Goal: Task Accomplishment & Management: Use online tool/utility

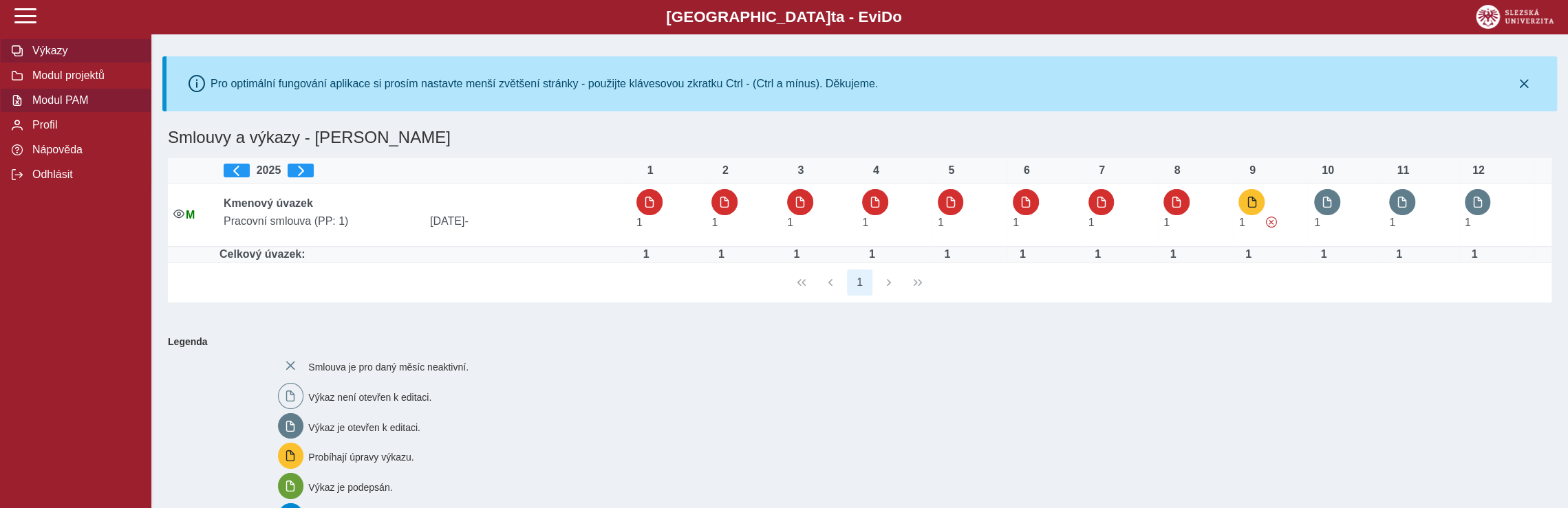
click at [72, 106] on span "Modul PAM" at bounding box center [84, 100] width 112 height 13
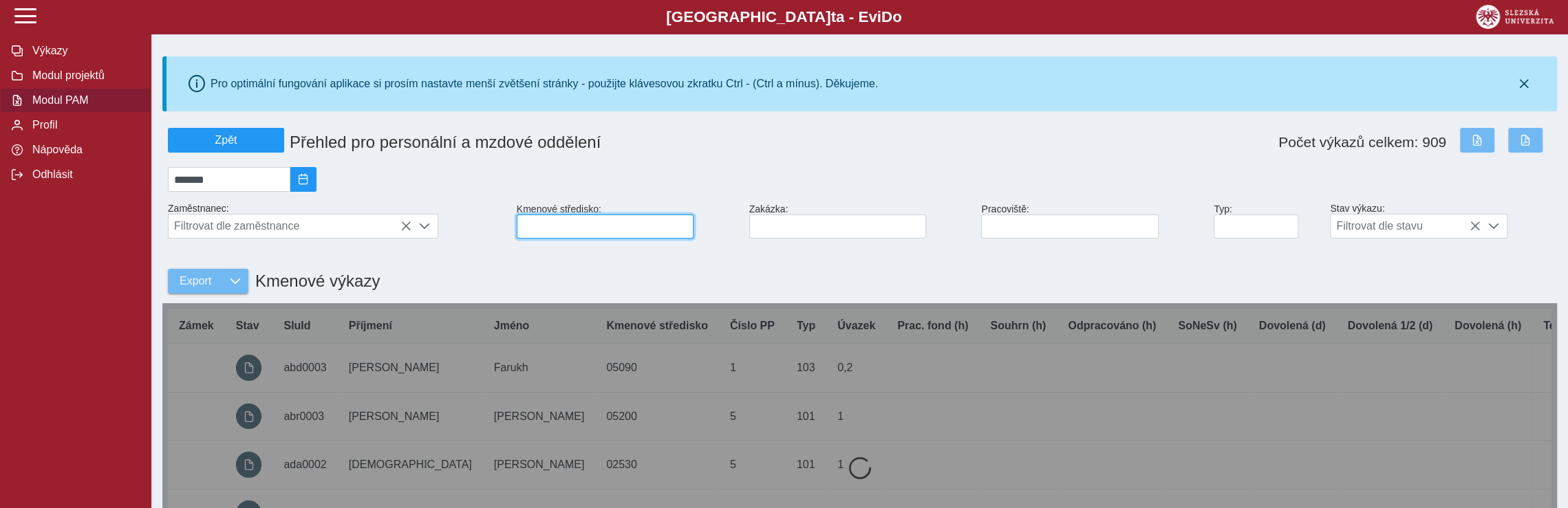
click at [573, 232] on input at bounding box center [605, 226] width 177 height 24
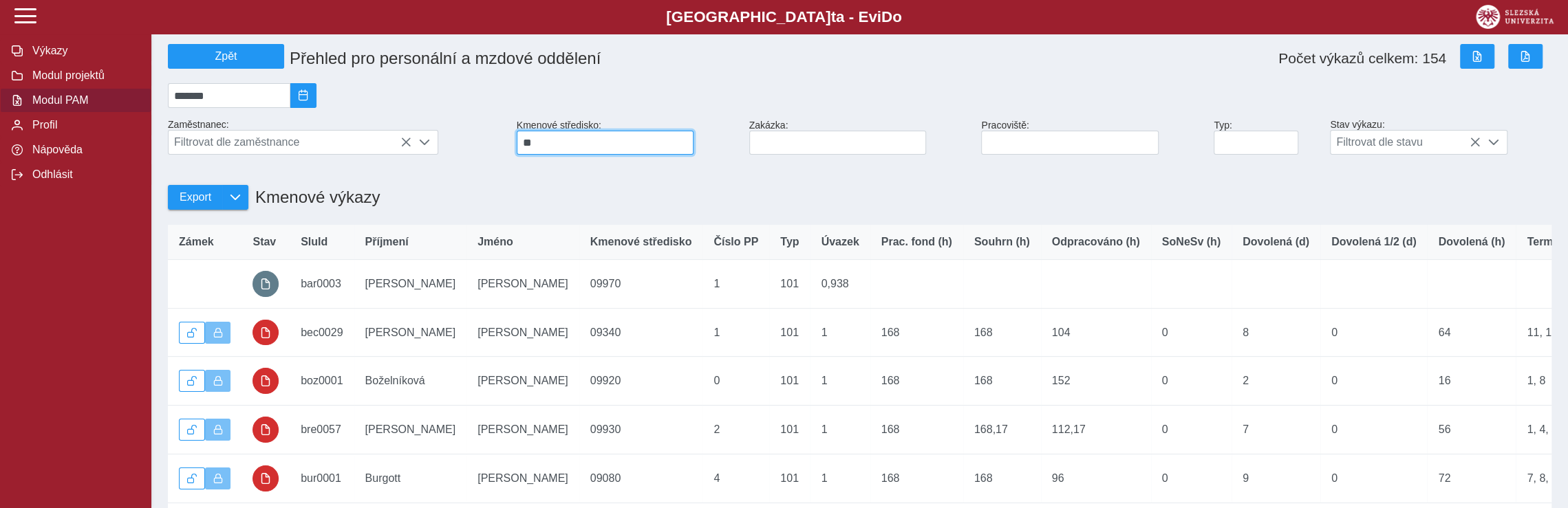
scroll to position [206, 0]
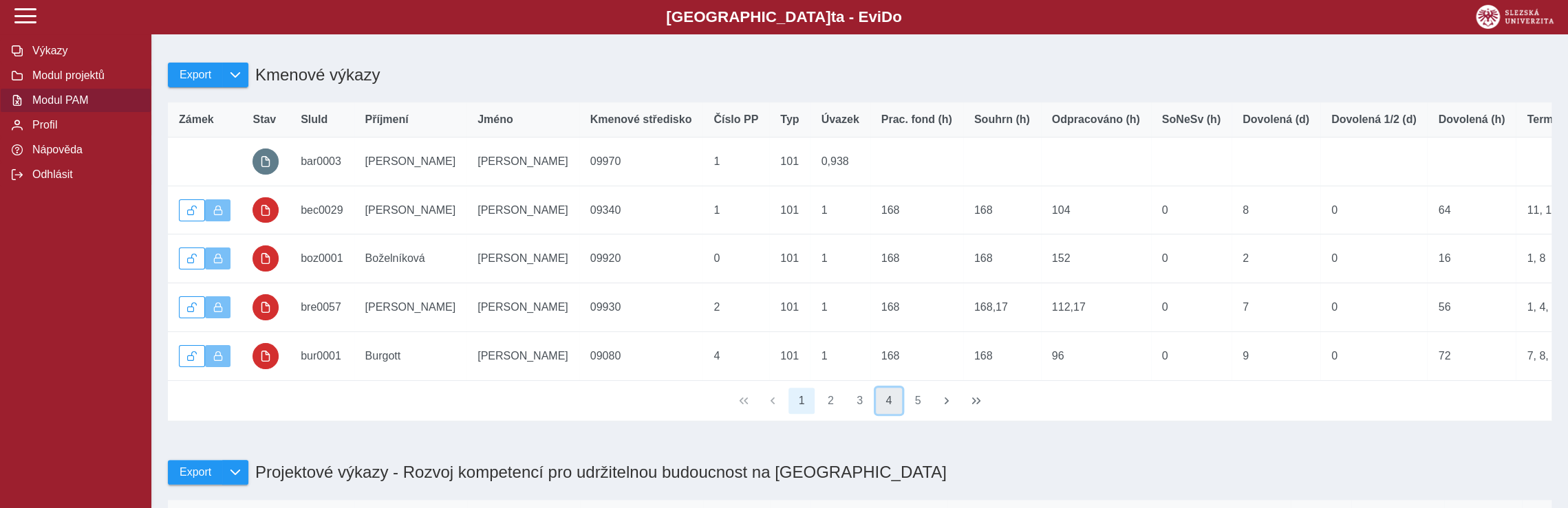
click at [892, 414] on button "4" at bounding box center [888, 401] width 26 height 26
click at [918, 414] on button "6" at bounding box center [917, 401] width 26 height 26
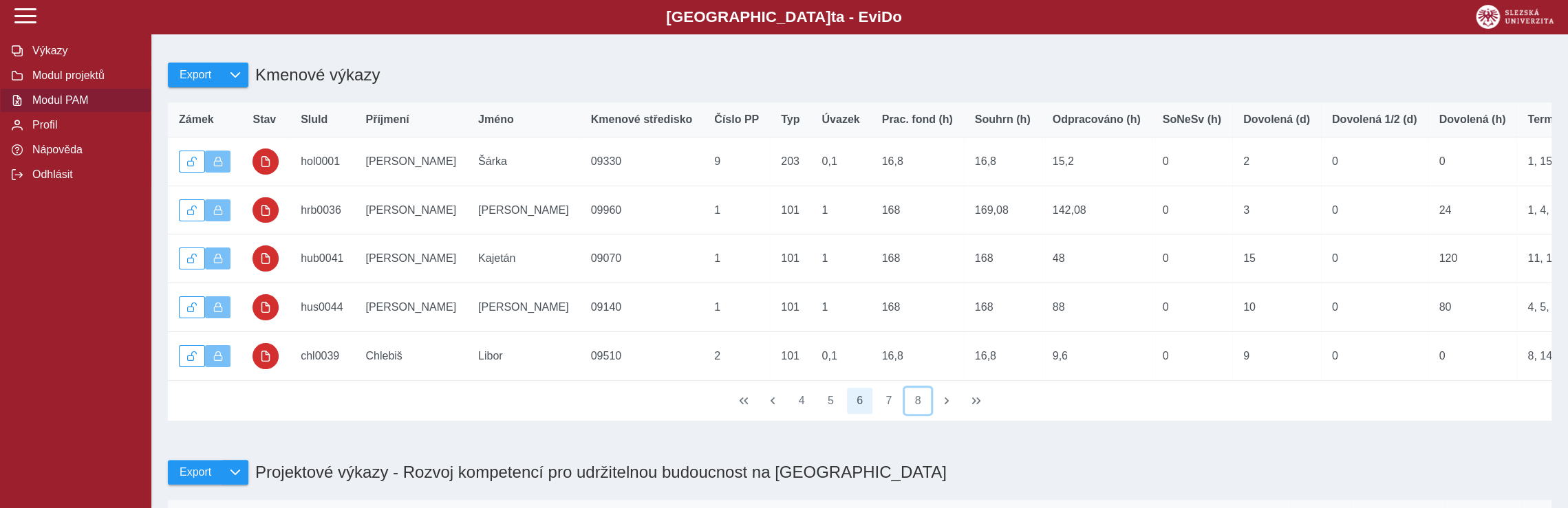
click at [918, 414] on button "8" at bounding box center [917, 401] width 26 height 26
click at [918, 414] on button "10" at bounding box center [917, 401] width 26 height 26
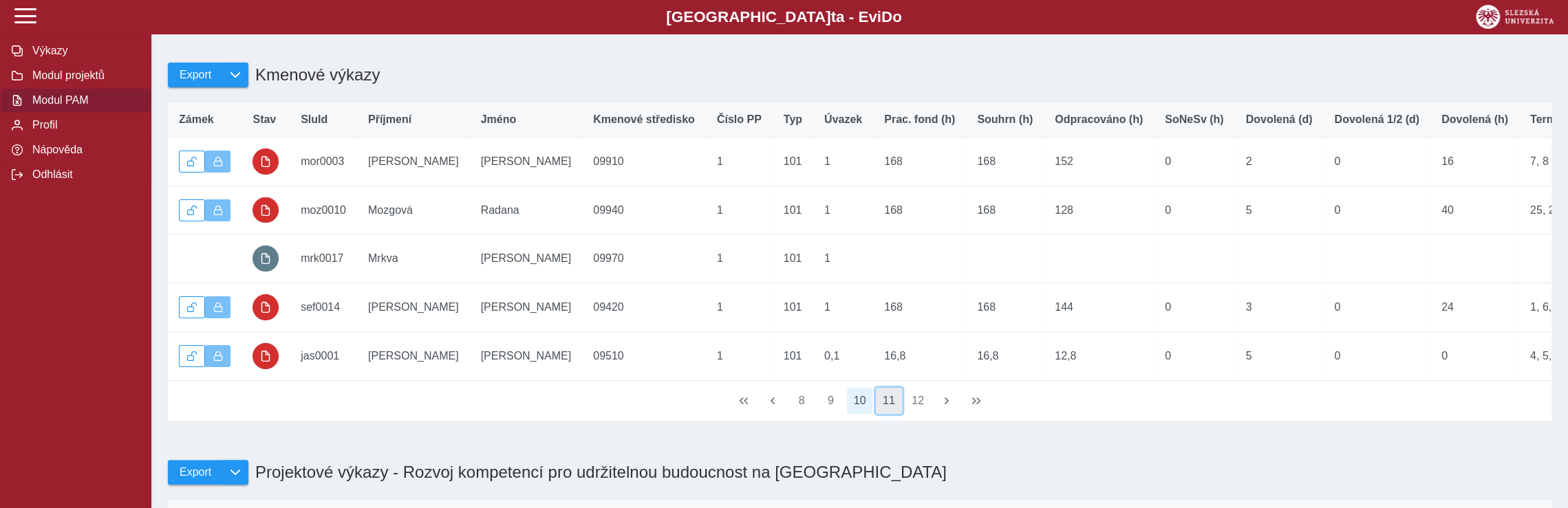
click at [892, 414] on button "11" at bounding box center [888, 401] width 26 height 26
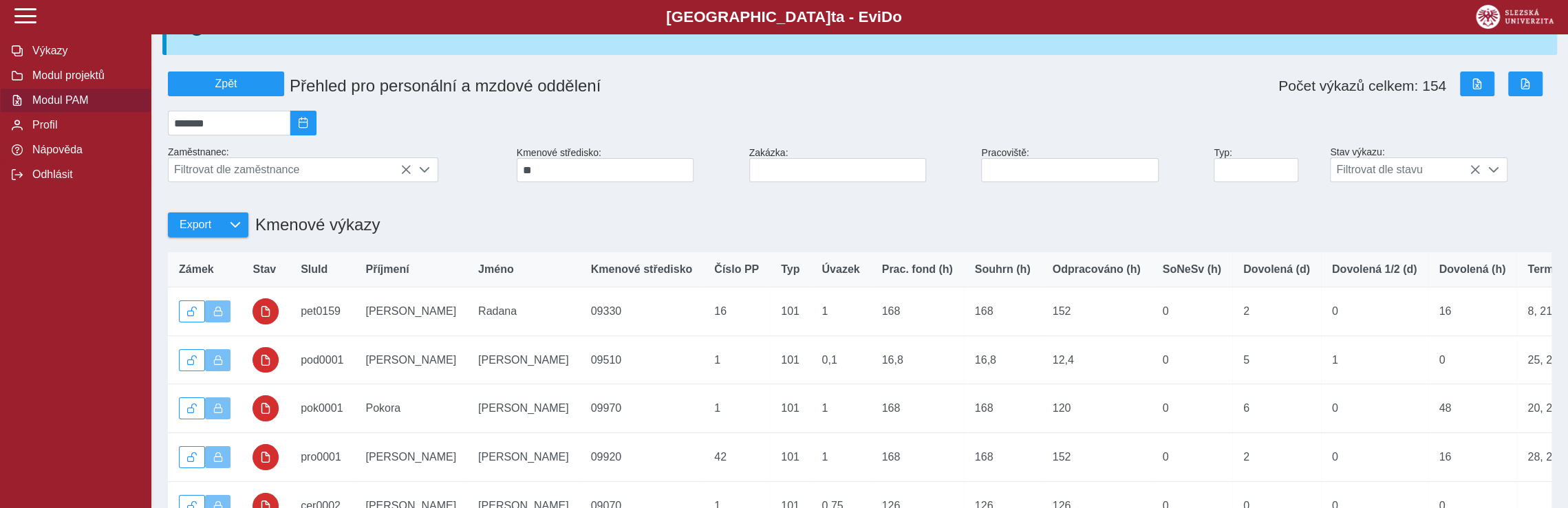
scroll to position [0, 0]
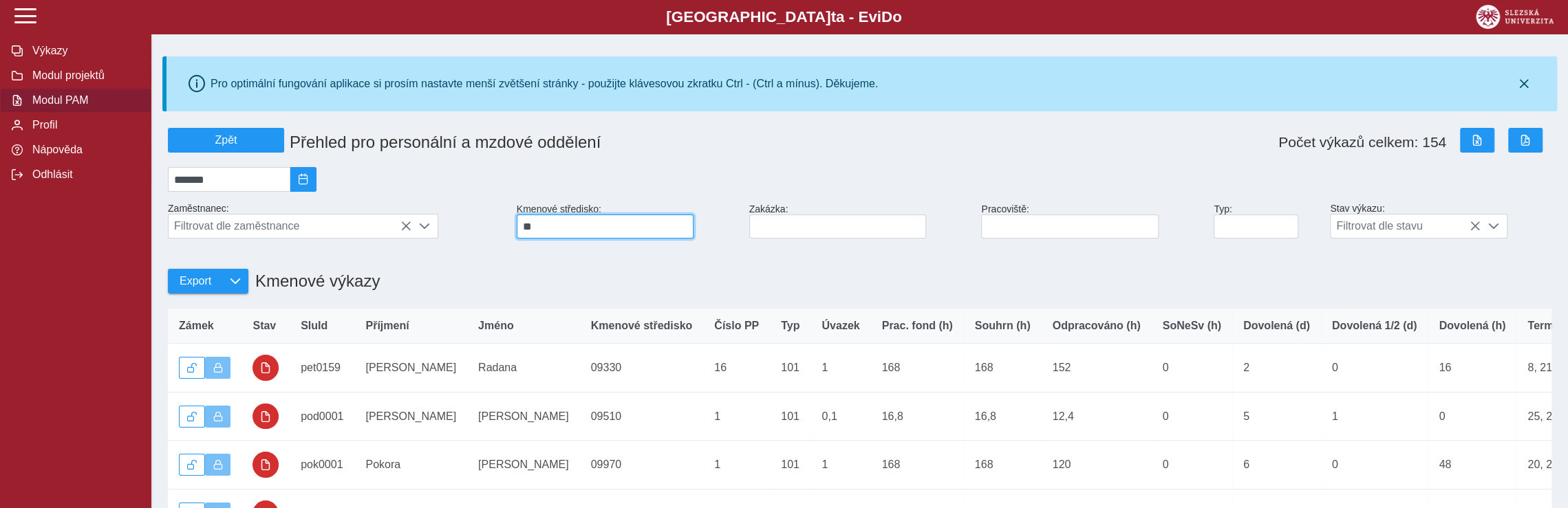
click at [565, 229] on input "**" at bounding box center [605, 226] width 177 height 24
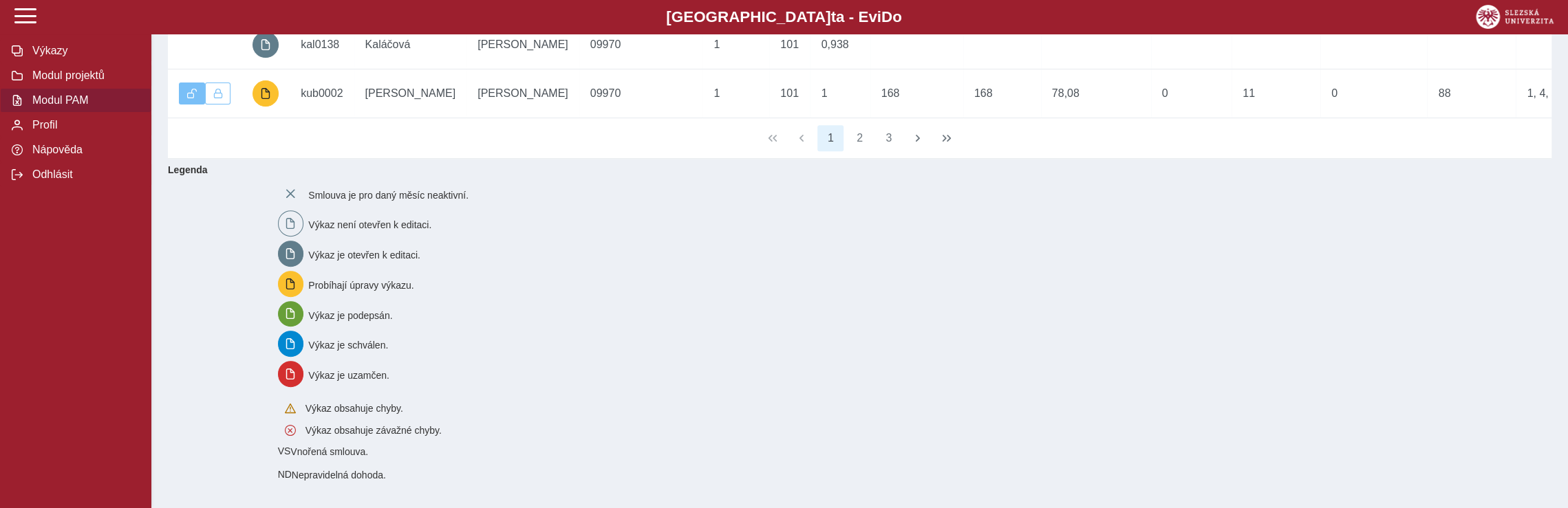
scroll to position [209, 0]
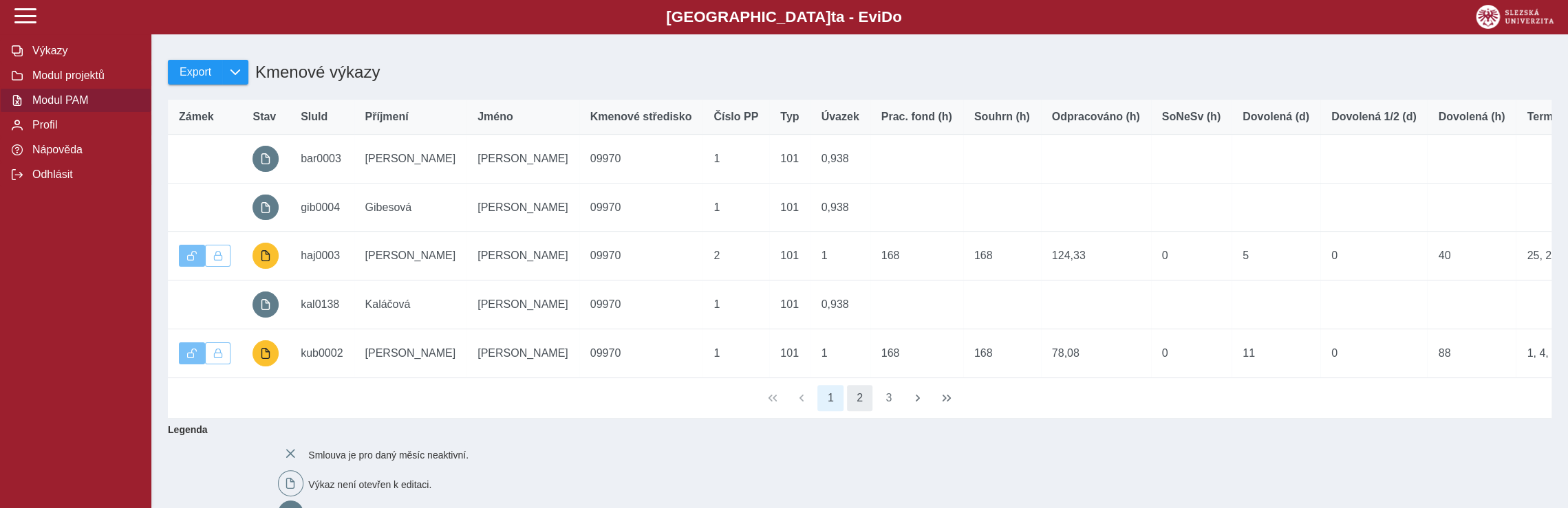
type input "*****"
click at [859, 412] on button "2" at bounding box center [859, 397] width 26 height 26
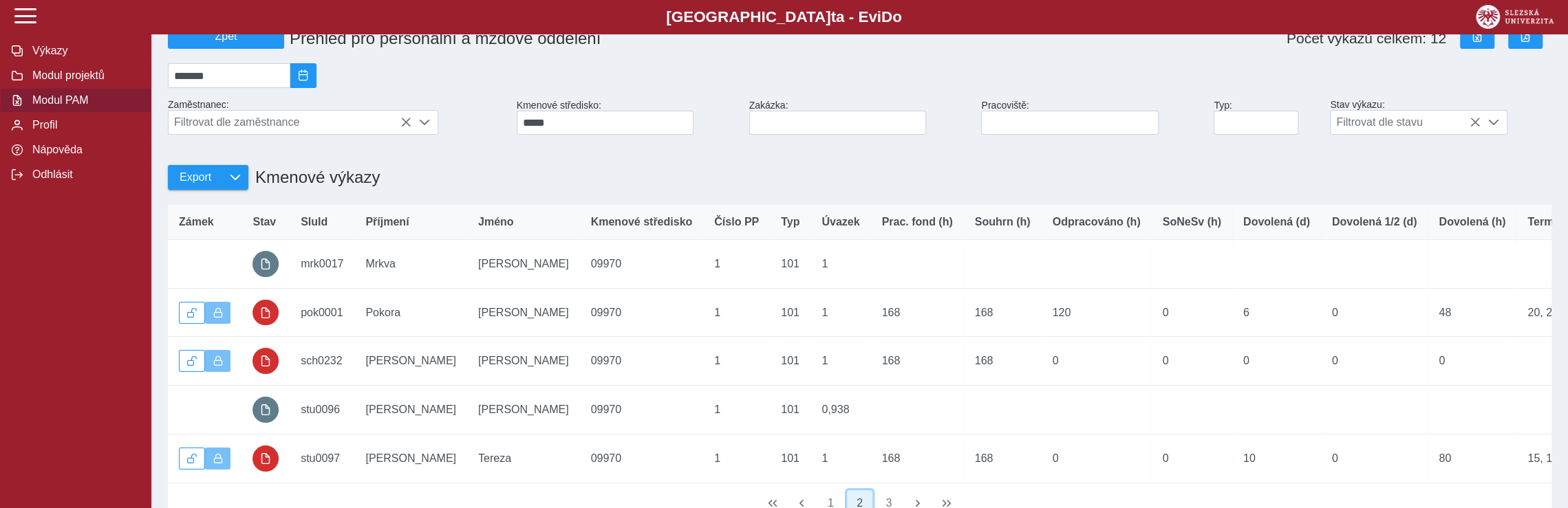
scroll to position [0, 0]
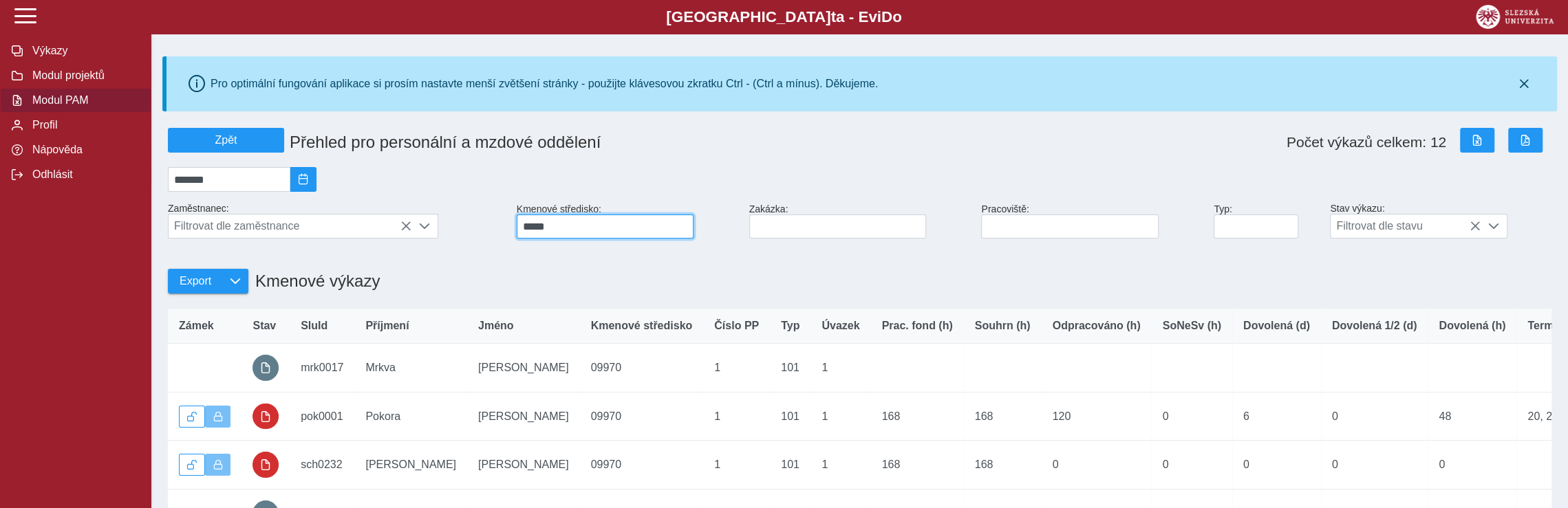
drag, startPoint x: 570, startPoint y: 228, endPoint x: 459, endPoint y: 230, distance: 111.0
click at [459, 230] on div "Zpět Přehled pro personální a mzdové oddělení Počet výkazů celkem: 12 ******* Z…" at bounding box center [859, 378] width 1394 height 511
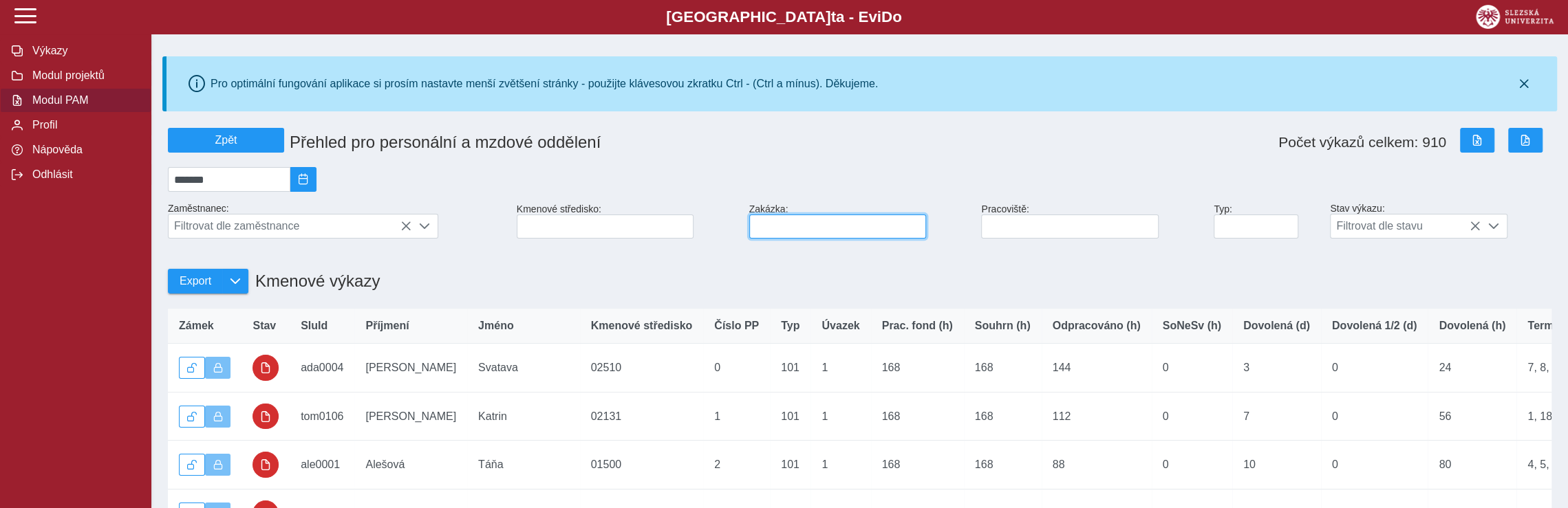
click at [842, 231] on input at bounding box center [838, 226] width 177 height 24
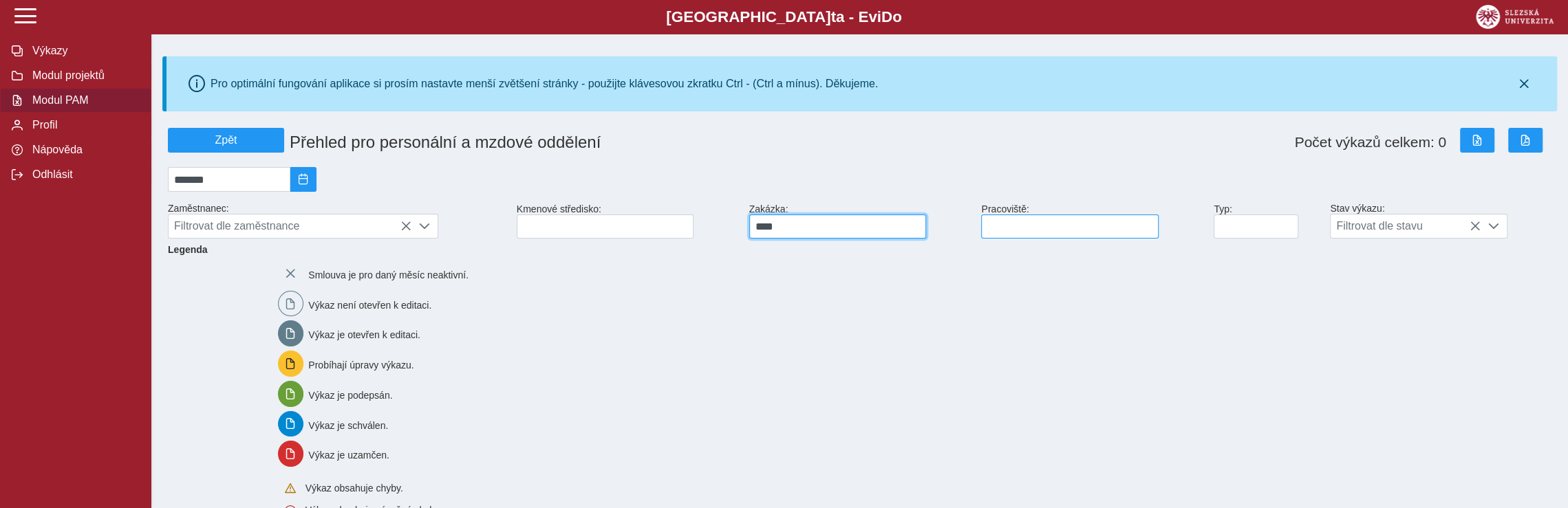
type input "****"
click at [1028, 230] on input at bounding box center [1069, 226] width 177 height 24
type input "*****"
click at [701, 349] on div "Smlouva je pro daný měsíc neaktivní. Výkaz není otevřen k editaci. Výkaz je ote…" at bounding box center [906, 410] width 1268 height 311
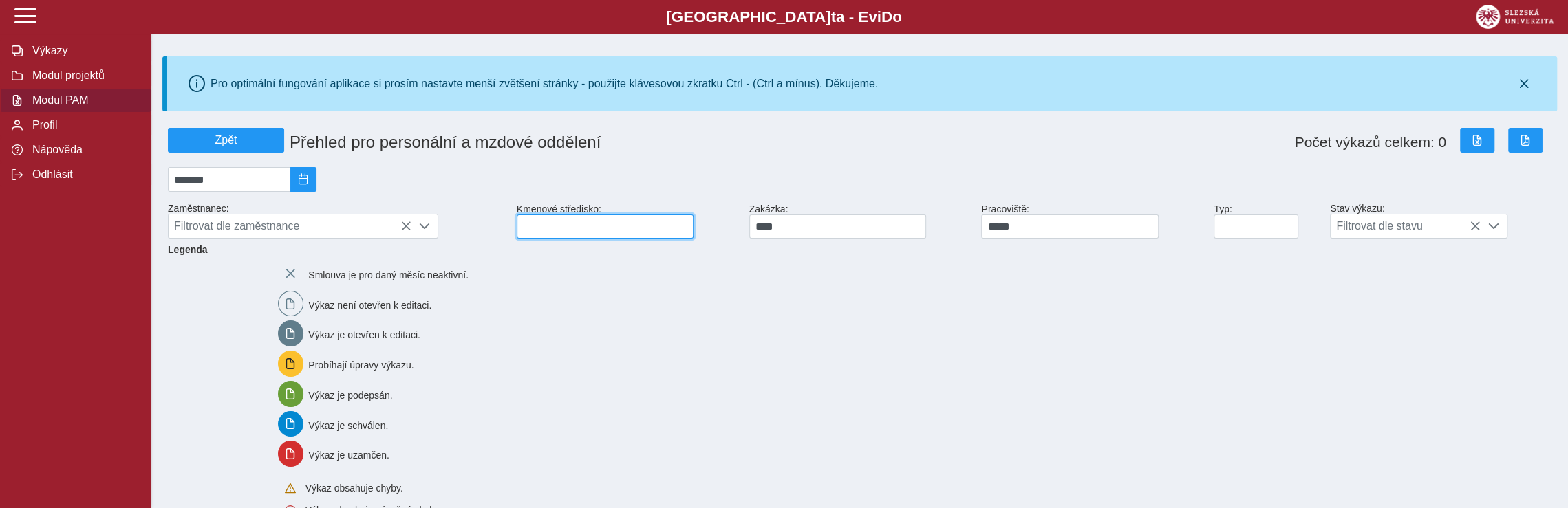
click at [562, 237] on input at bounding box center [605, 226] width 177 height 24
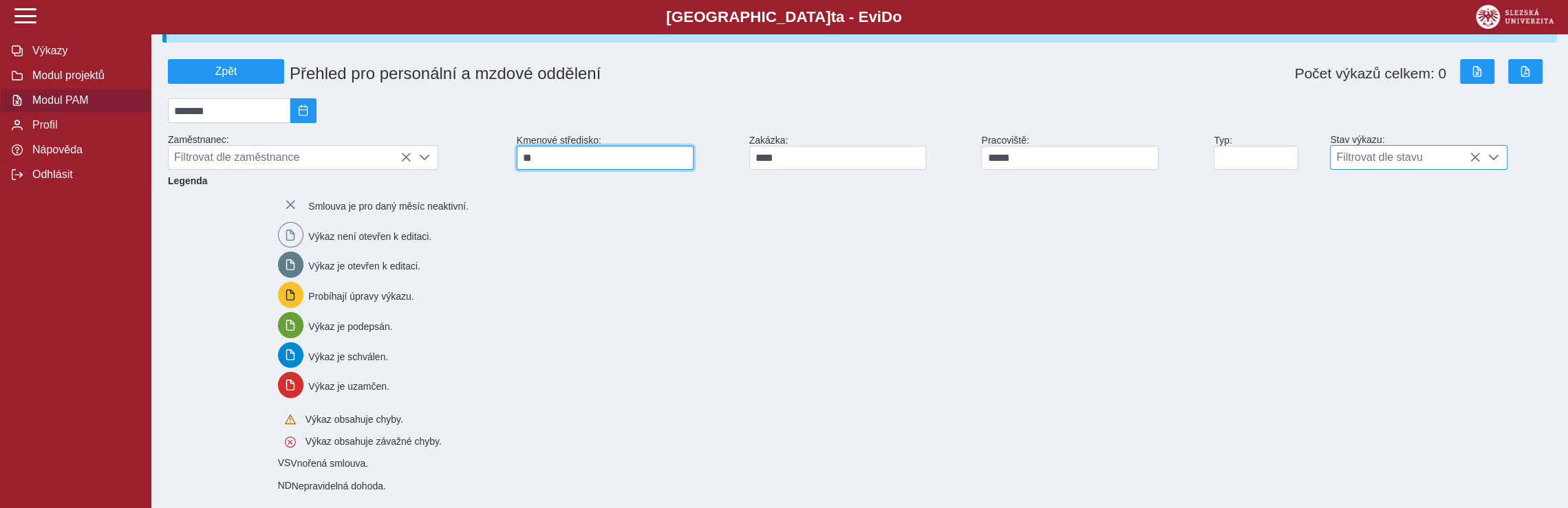
type input "**"
click at [1494, 163] on span at bounding box center [1493, 157] width 11 height 11
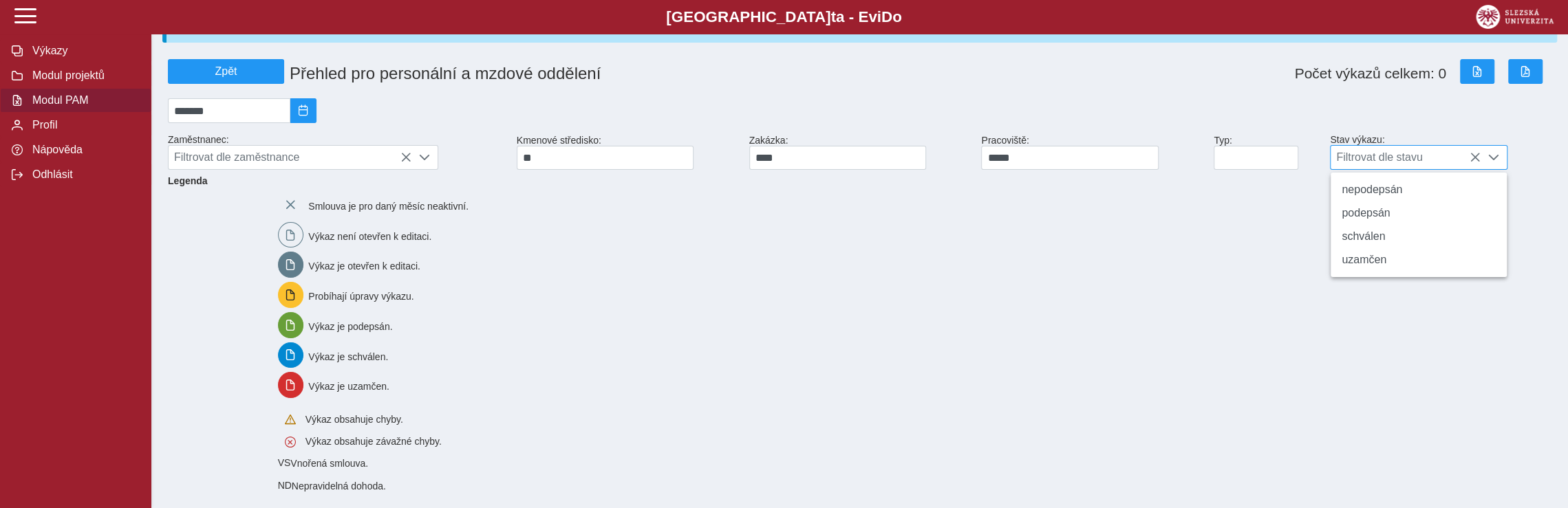
click at [1436, 159] on span "Filtrovat dle stavu" at bounding box center [1405, 158] width 150 height 23
click at [1475, 163] on icon at bounding box center [1475, 157] width 11 height 11
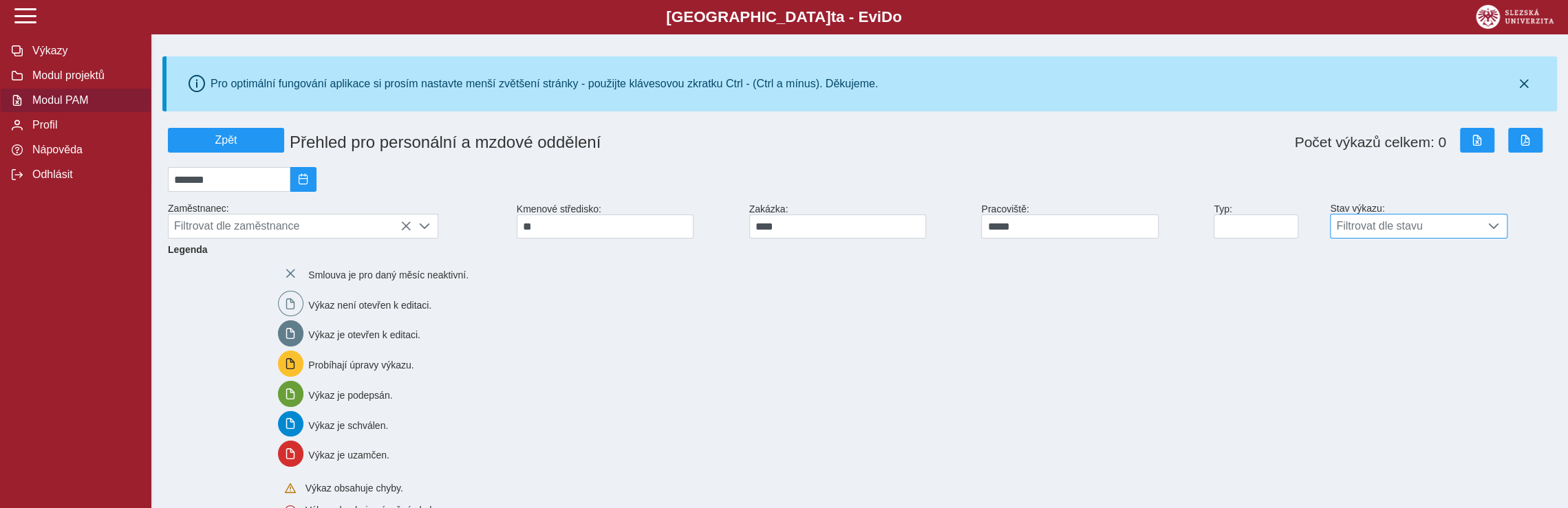
click at [1498, 232] on span at bounding box center [1493, 225] width 11 height 11
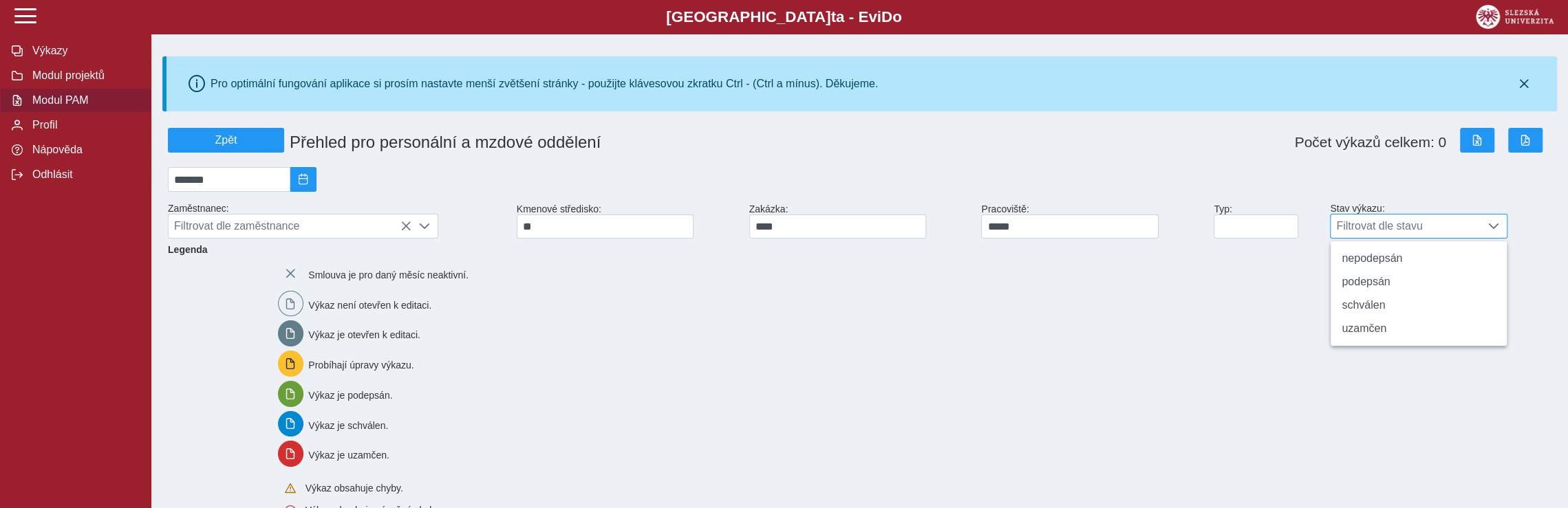
click at [1409, 232] on span "Filtrovat dle stavu" at bounding box center [1405, 226] width 150 height 23
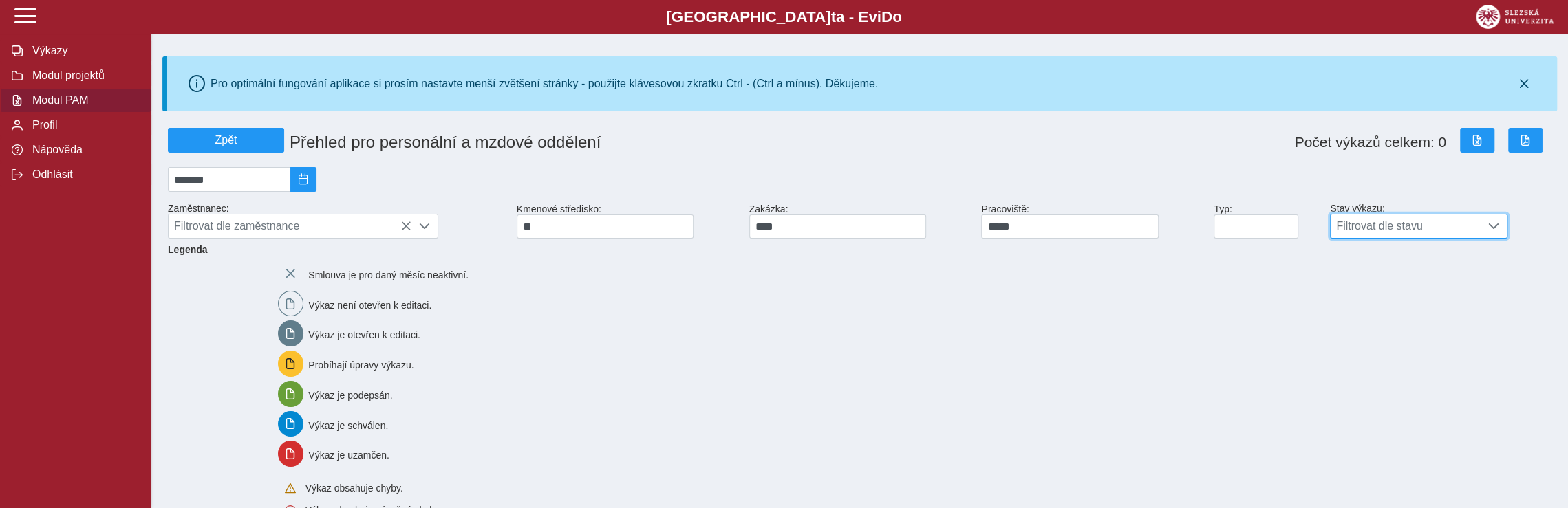
click at [1495, 231] on span at bounding box center [1493, 225] width 11 height 11
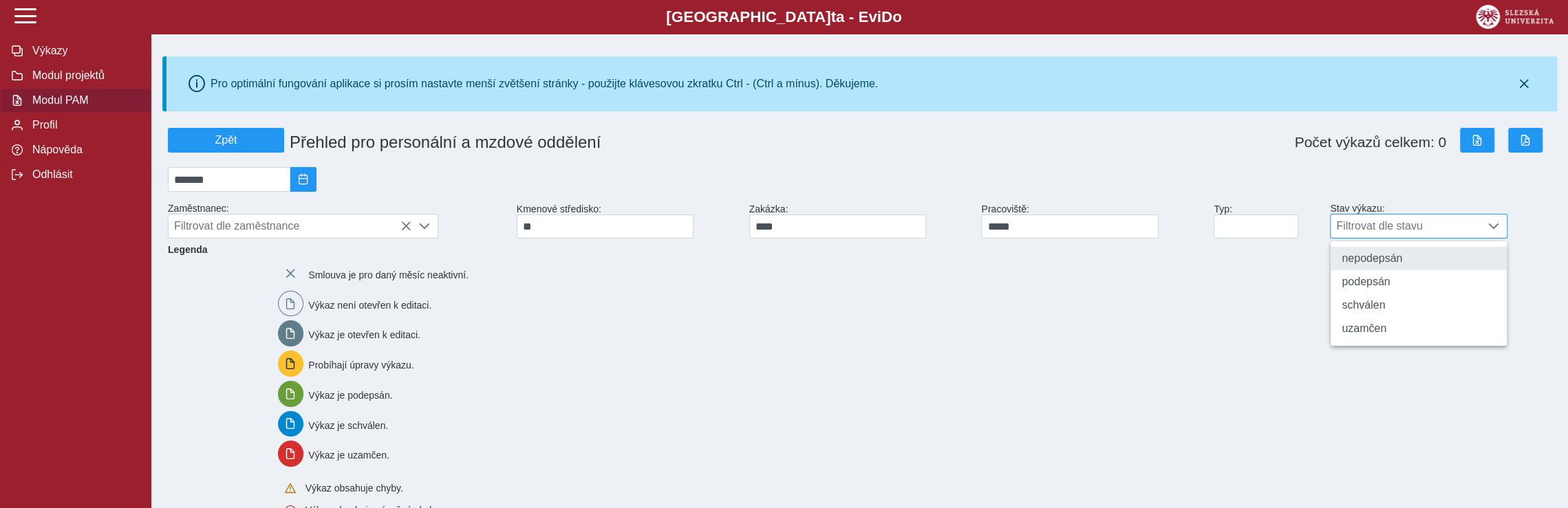
click at [1386, 259] on li "nepodepsán" at bounding box center [1418, 259] width 175 height 23
click at [1474, 228] on icon at bounding box center [1475, 225] width 11 height 11
click at [927, 335] on div "Smlouva je pro daný měsíc neaktivní. Výkaz není otevřen k editaci. Výkaz je ote…" at bounding box center [906, 410] width 1268 height 311
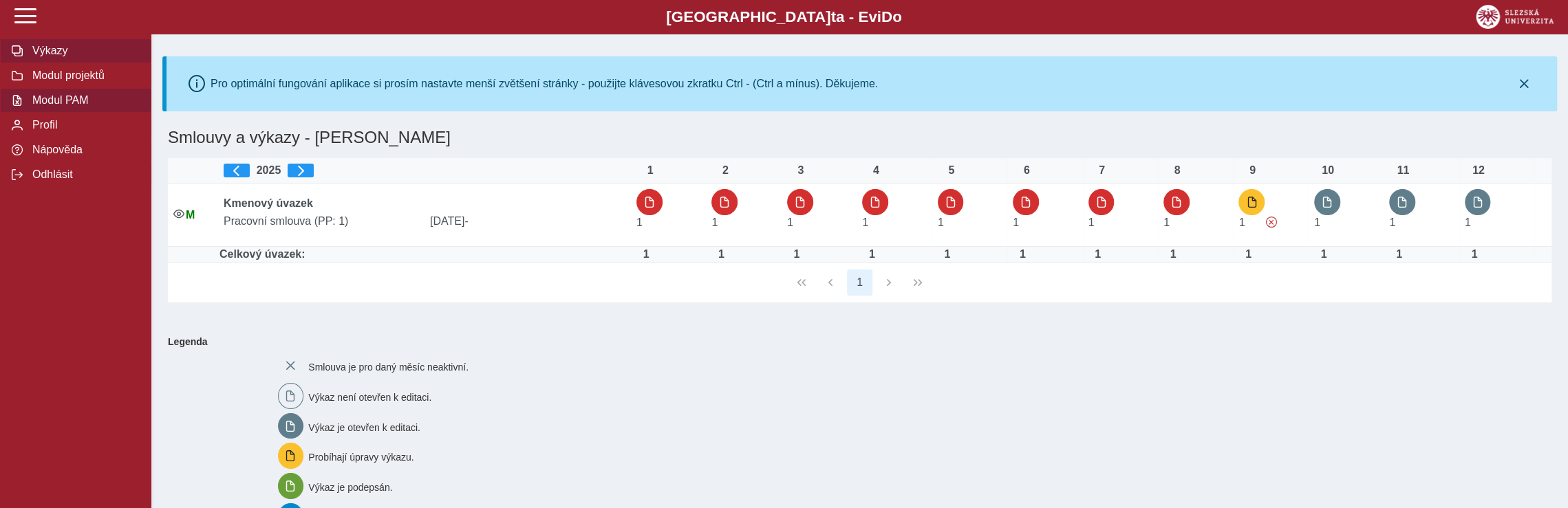
click at [75, 106] on span "Modul PAM" at bounding box center [84, 100] width 112 height 13
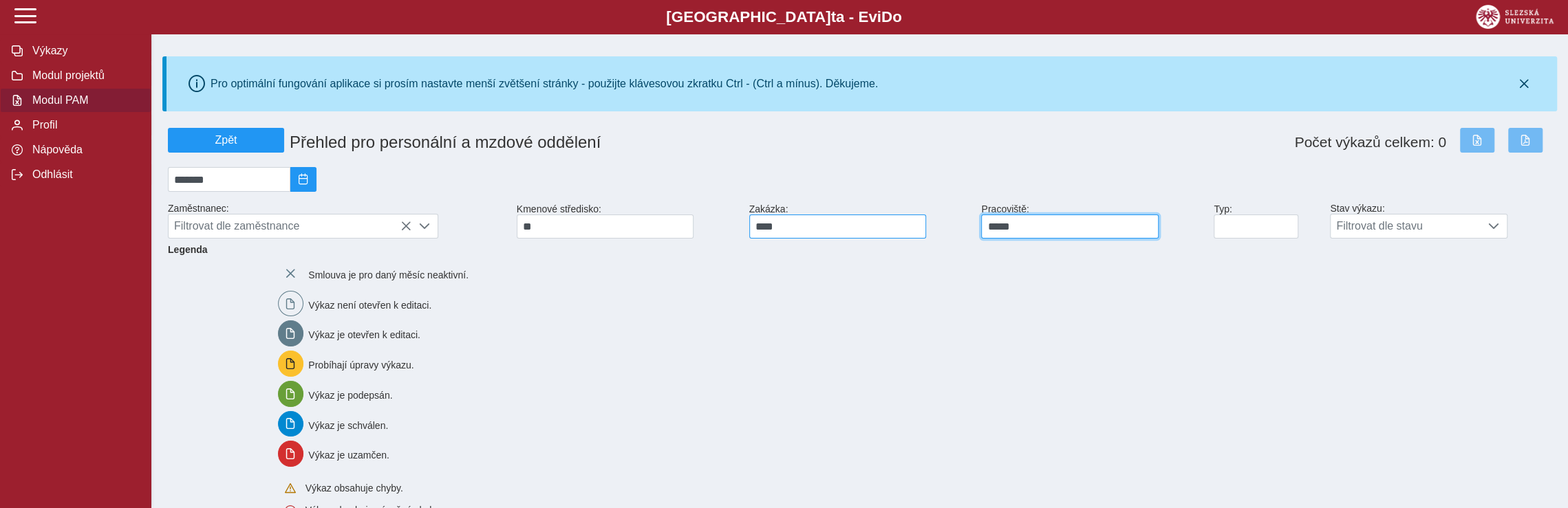
drag, startPoint x: 1095, startPoint y: 236, endPoint x: 849, endPoint y: 236, distance: 246.0
click at [849, 236] on div "Zpět Přehled pro personální a mzdové oddělení Počet výkazů celkem: 0 ******* Za…" at bounding box center [859, 183] width 1394 height 122
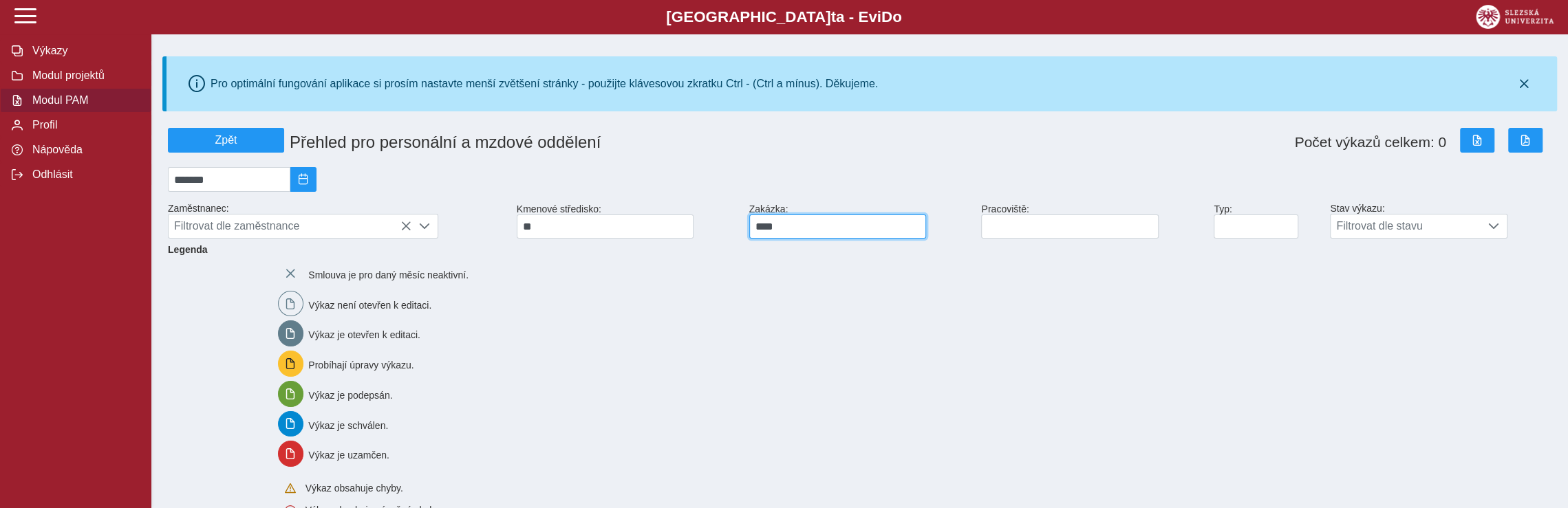
click at [707, 233] on div "Zpět Přehled pro personální a mzdové oddělení Počet výkazů celkem: 0 ******* Za…" at bounding box center [859, 183] width 1394 height 122
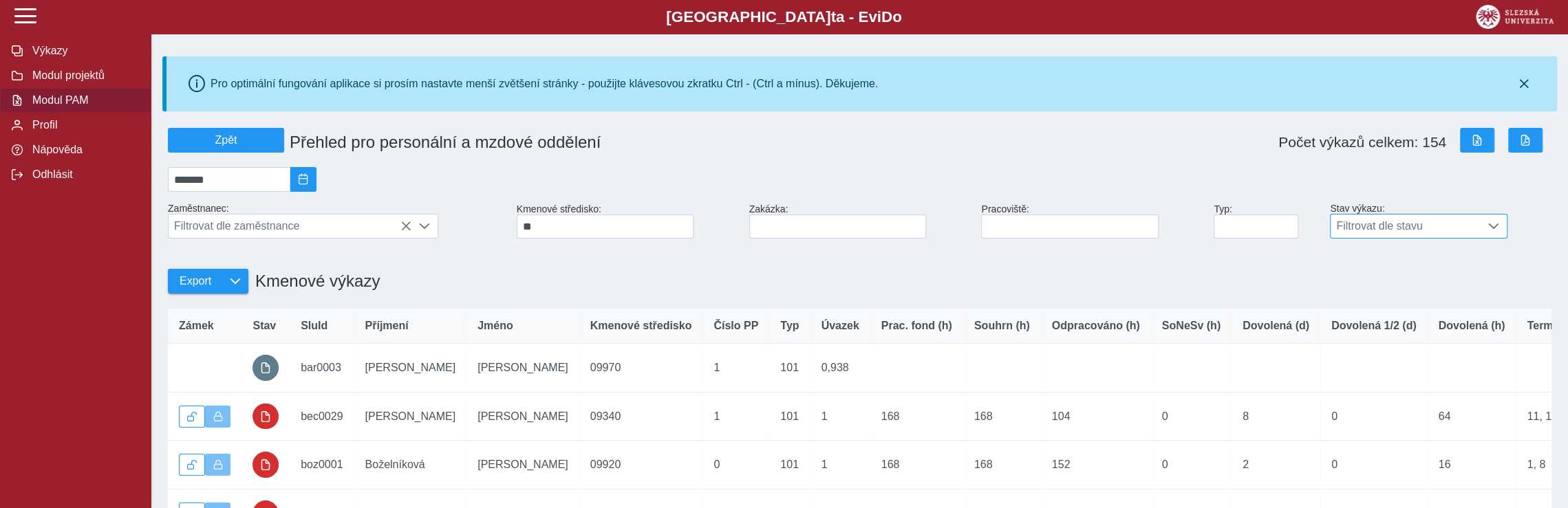
click at [1416, 232] on span "Filtrovat dle stavu" at bounding box center [1405, 226] width 150 height 23
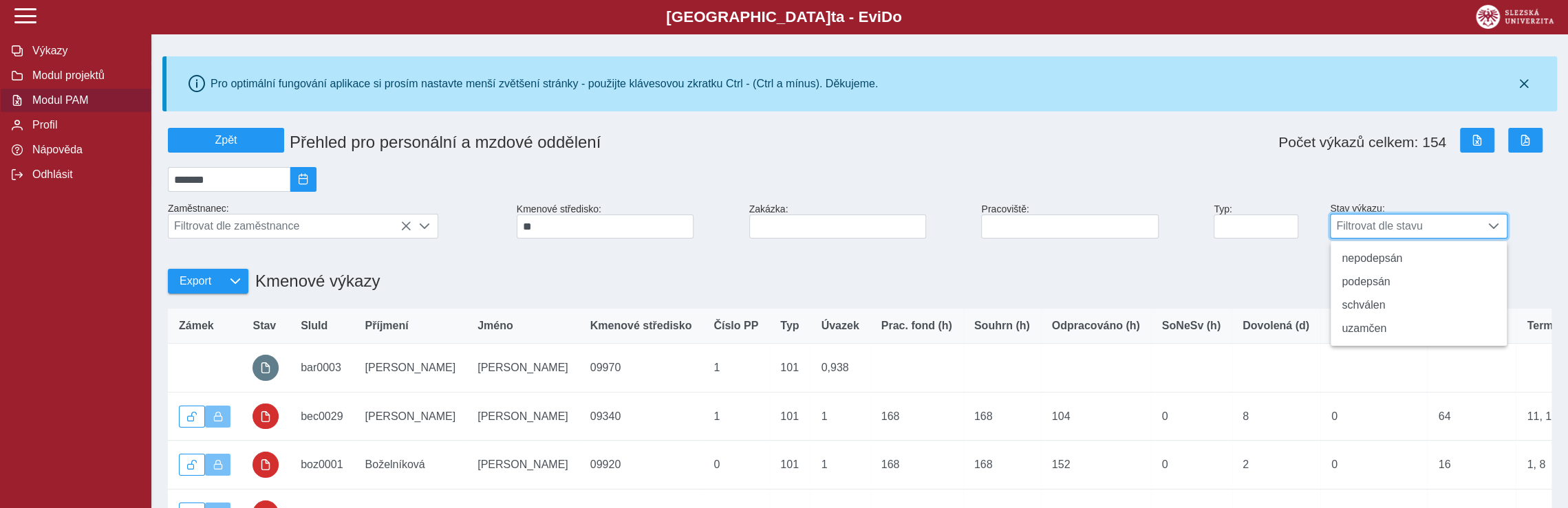
scroll to position [8, 58]
click at [1416, 236] on span "Filtrovat dle stavu" at bounding box center [1405, 226] width 150 height 23
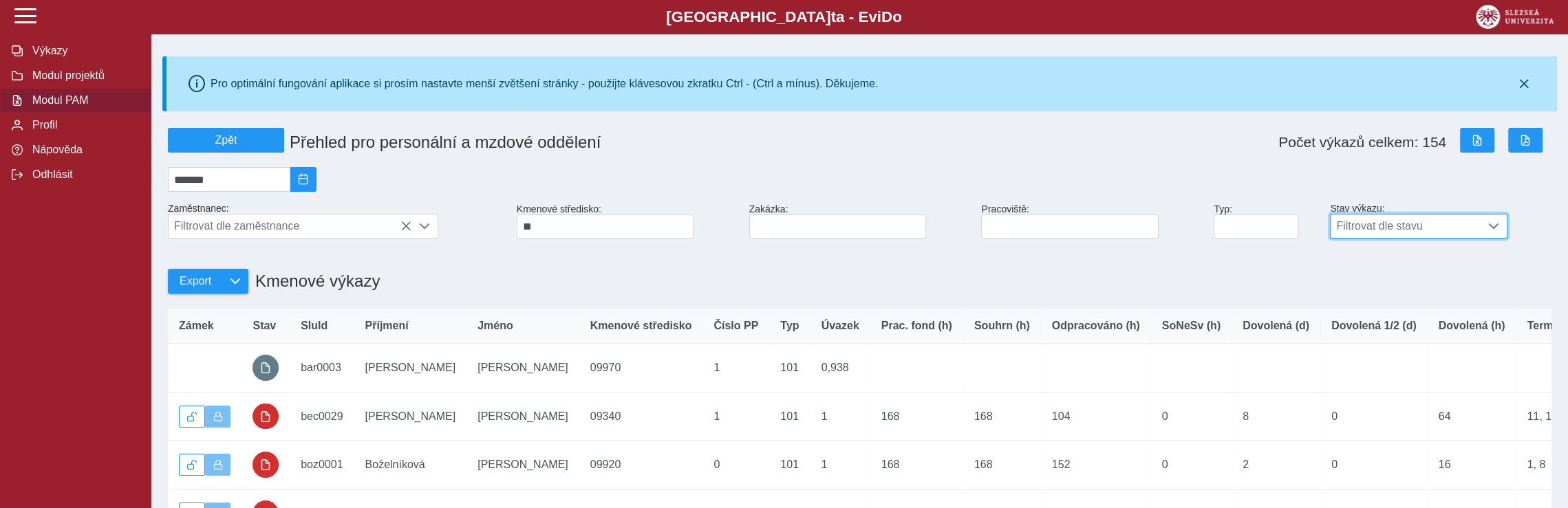
click at [1416, 236] on span "Filtrovat dle stavu" at bounding box center [1405, 226] width 150 height 23
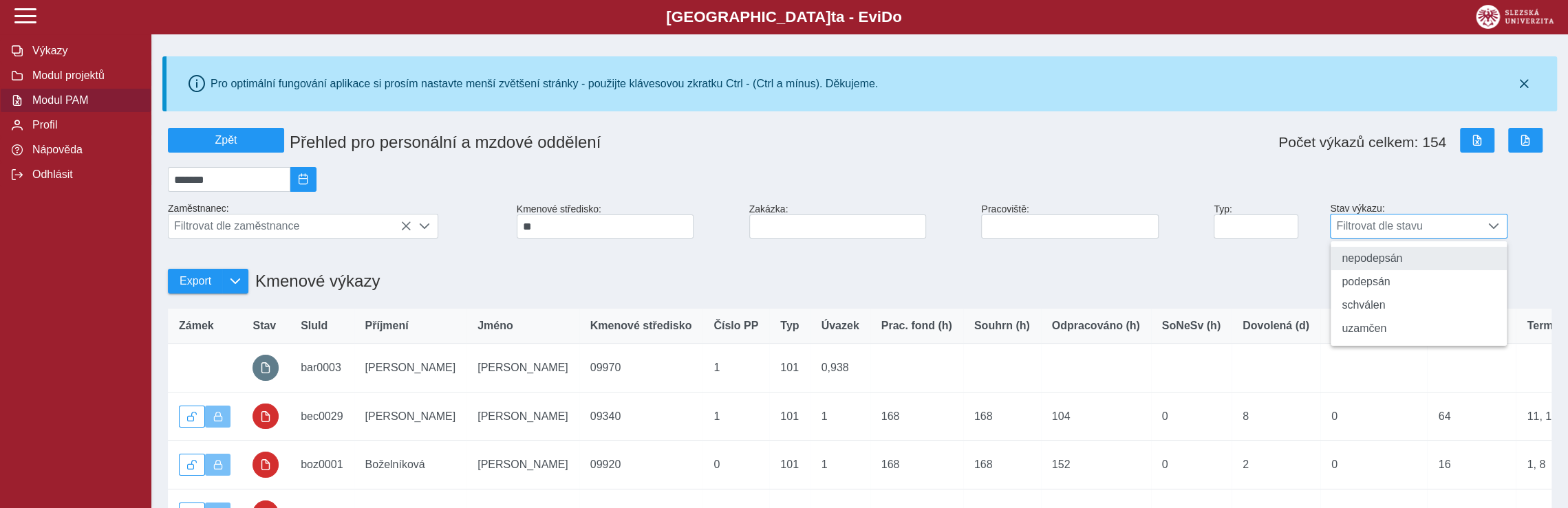
click at [1389, 265] on li "nepodepsán" at bounding box center [1418, 259] width 175 height 23
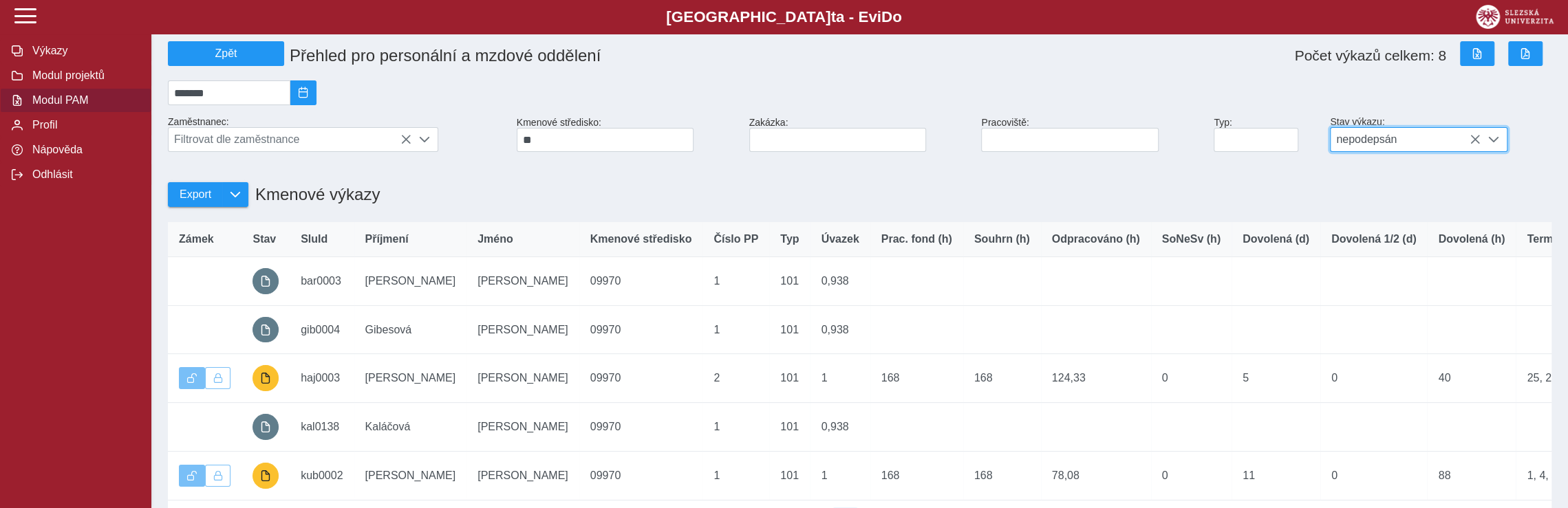
scroll to position [69, 0]
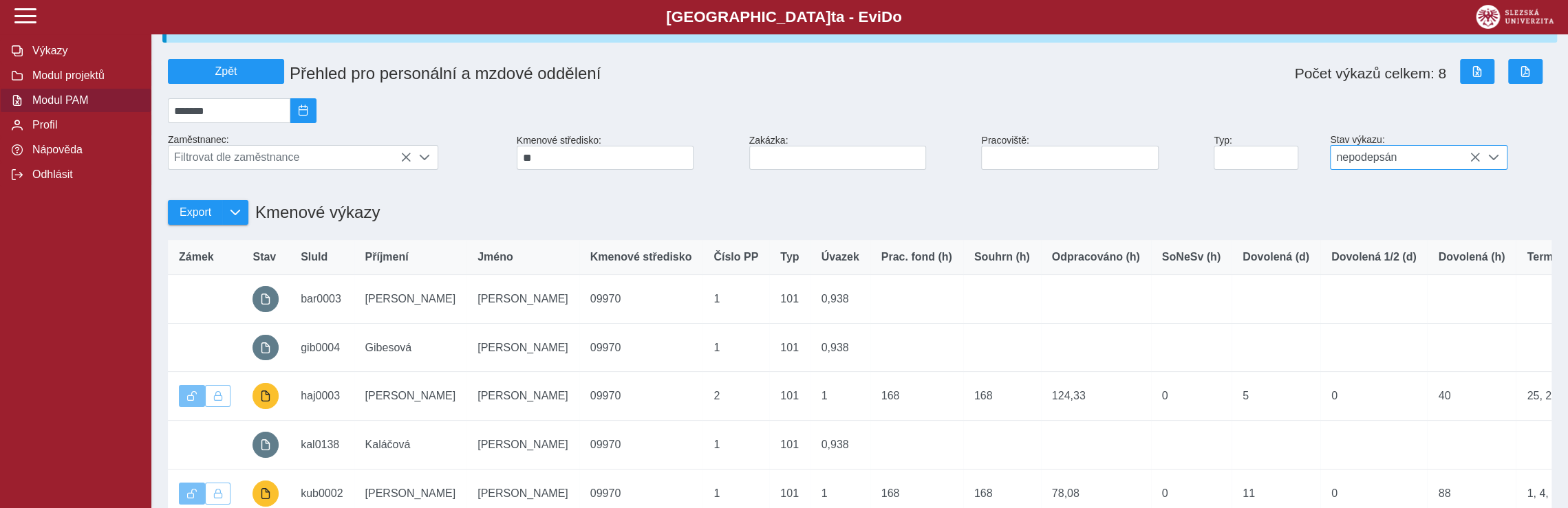
click at [1472, 162] on icon at bounding box center [1475, 157] width 11 height 11
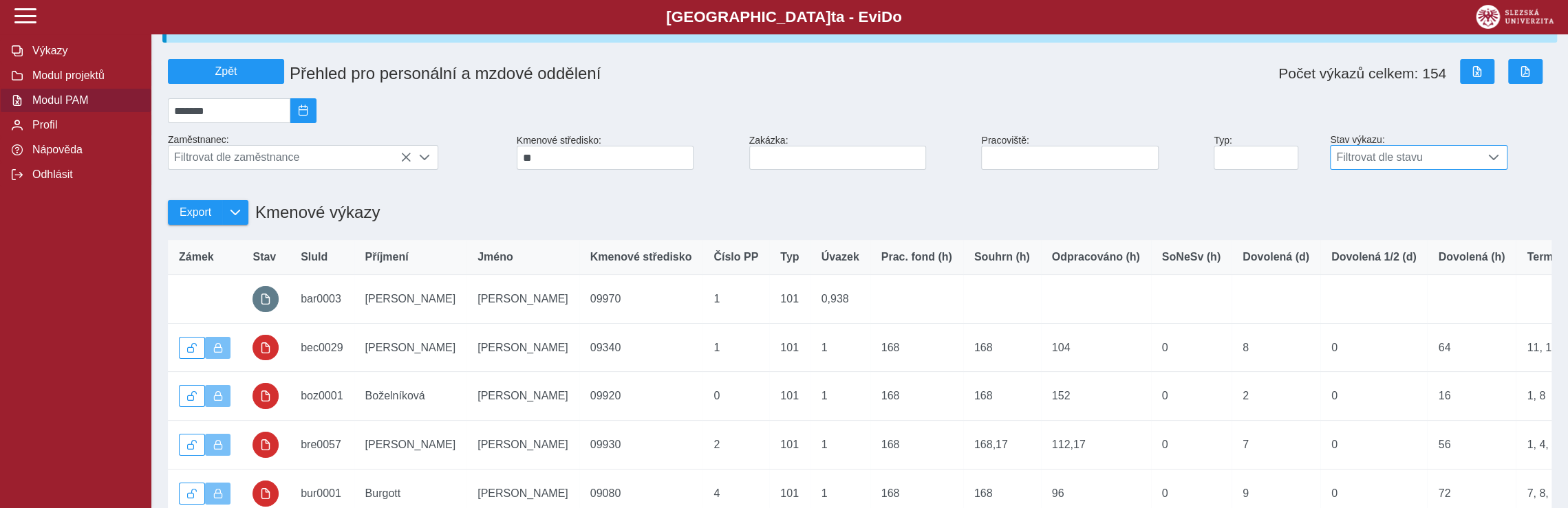
scroll to position [0, 0]
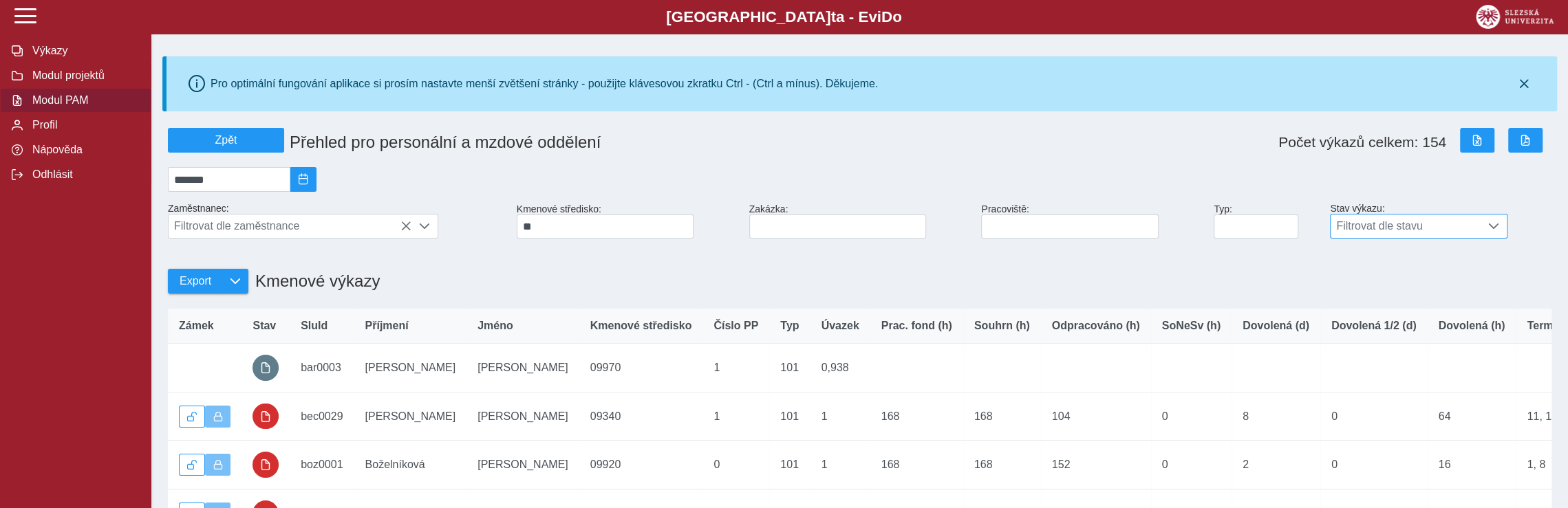
click at [1491, 230] on span at bounding box center [1493, 225] width 11 height 11
click at [1397, 340] on li "uzamčen" at bounding box center [1418, 329] width 175 height 23
click at [1477, 228] on icon at bounding box center [1475, 225] width 11 height 11
click at [1481, 231] on div at bounding box center [1493, 226] width 26 height 23
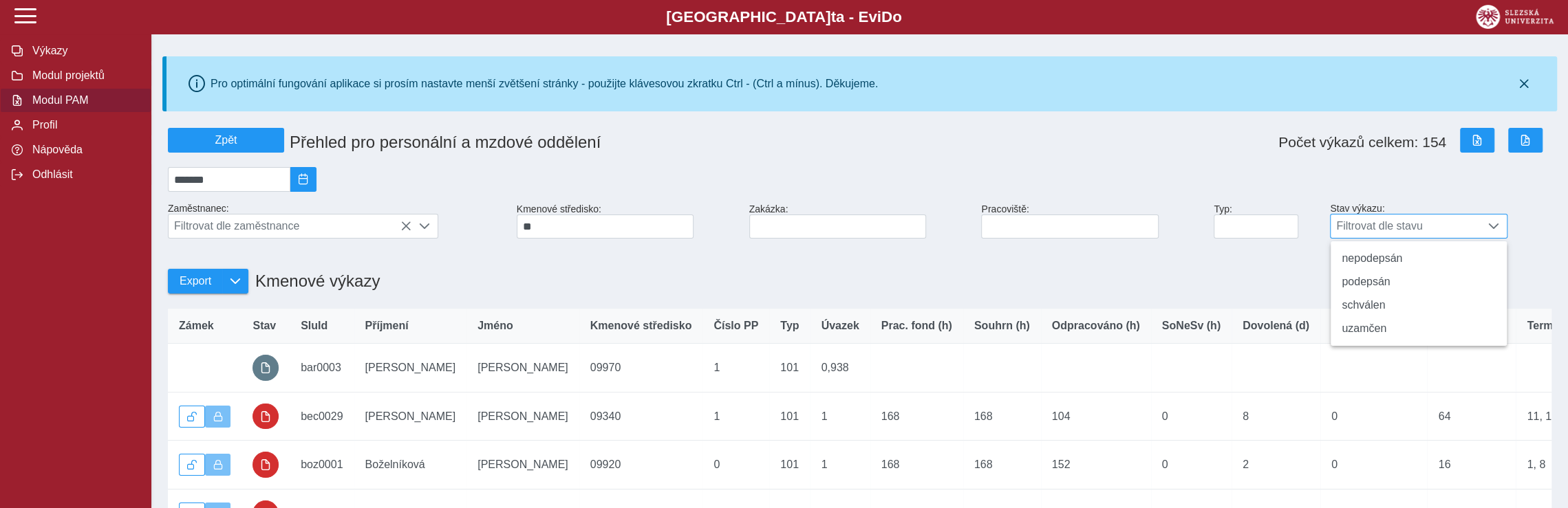
click at [1408, 231] on span "Filtrovat dle stavu" at bounding box center [1405, 226] width 150 height 23
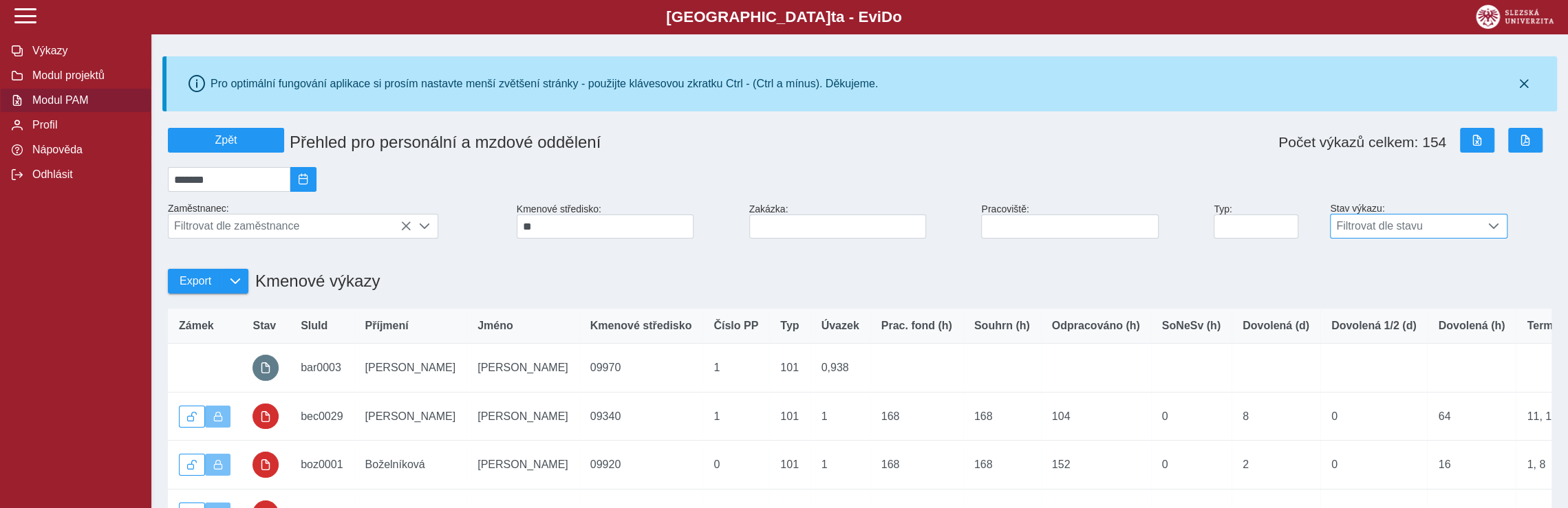
click at [1477, 224] on span "Filtrovat dle stavu" at bounding box center [1405, 226] width 150 height 23
click at [1398, 254] on li "nepodepsán" at bounding box center [1418, 259] width 175 height 23
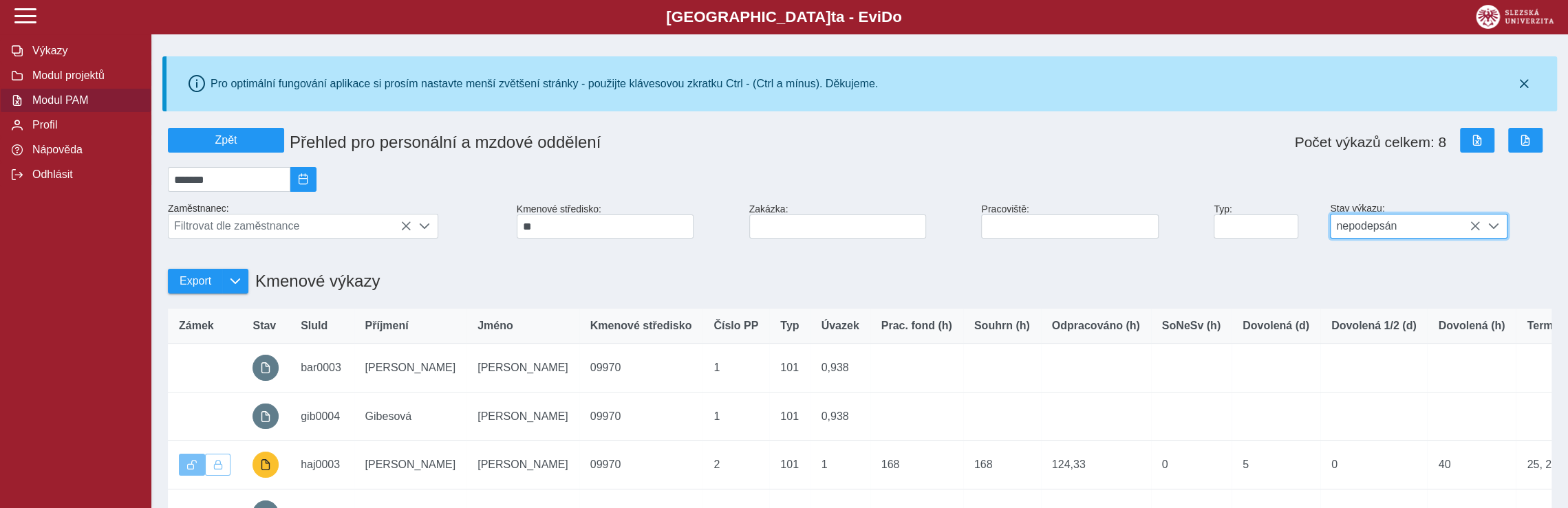
click at [1477, 231] on icon at bounding box center [1475, 225] width 11 height 11
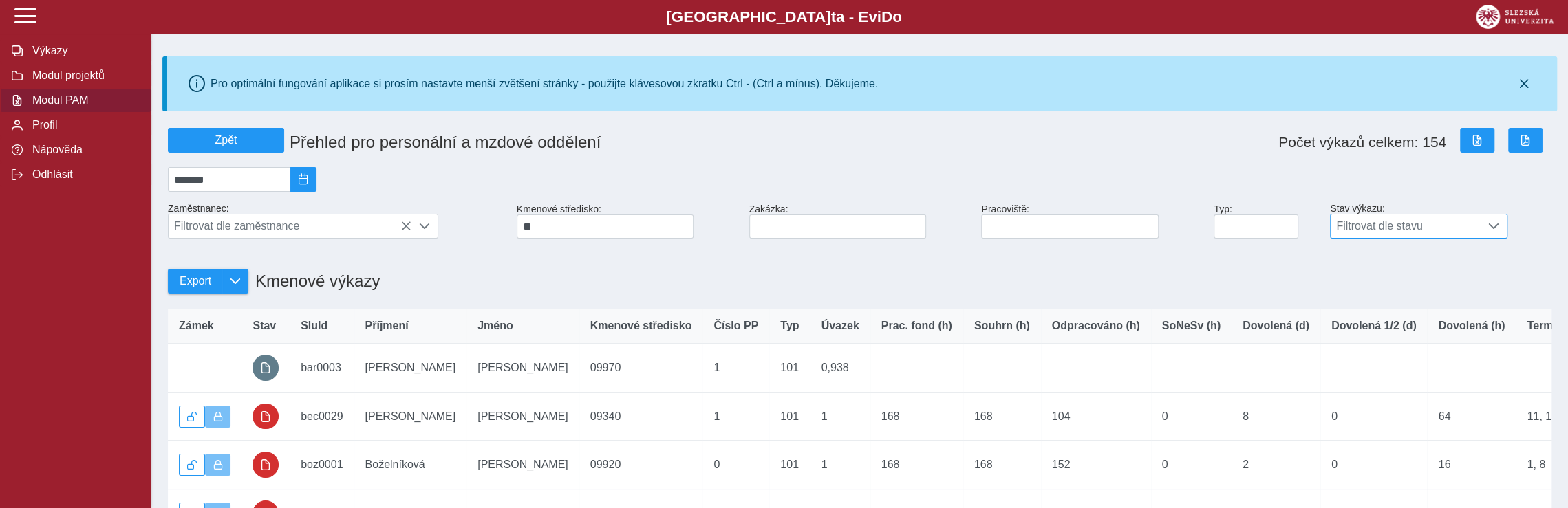
click at [1472, 262] on div "Export Kmenové výkazy" at bounding box center [859, 273] width 1394 height 60
click at [1522, 82] on icon "button" at bounding box center [1524, 84] width 11 height 11
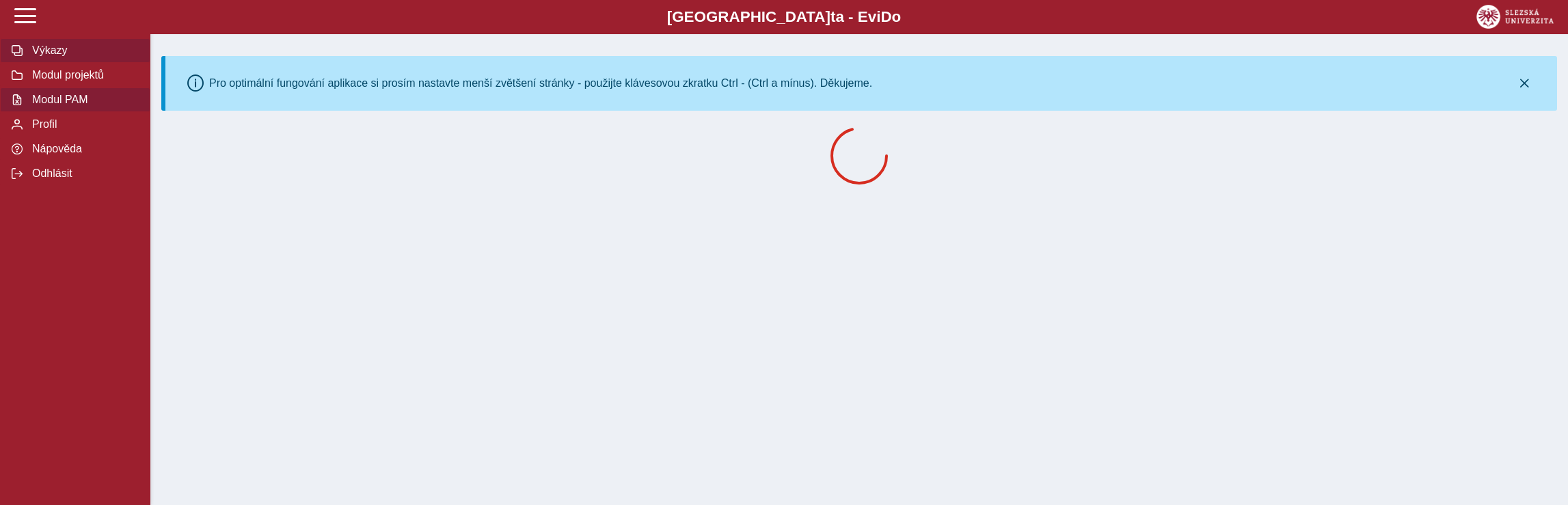
click at [91, 102] on span "Modul PAM" at bounding box center [83, 99] width 111 height 12
